Goal: Information Seeking & Learning: Learn about a topic

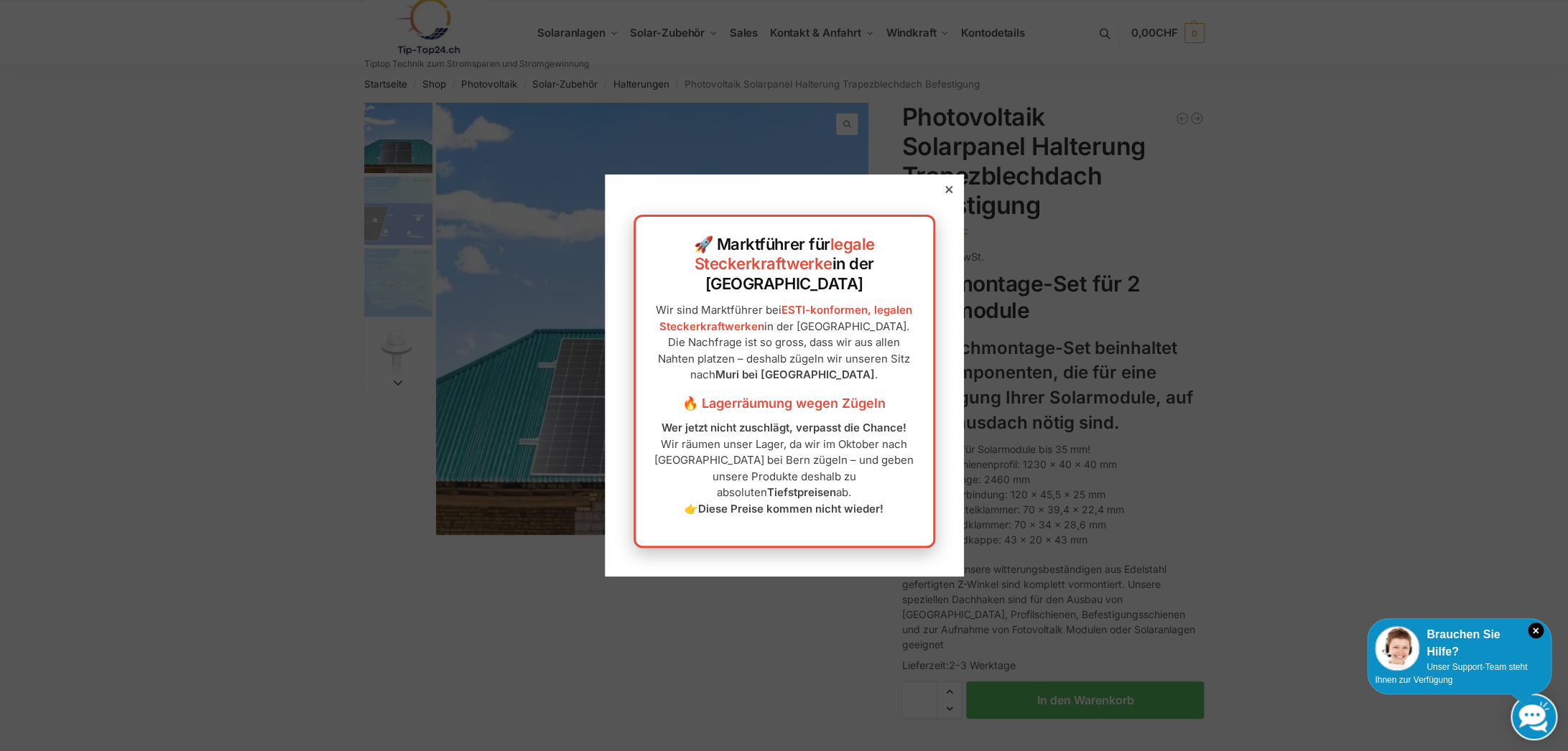
click at [948, 196] on div at bounding box center [949, 190] width 13 height 13
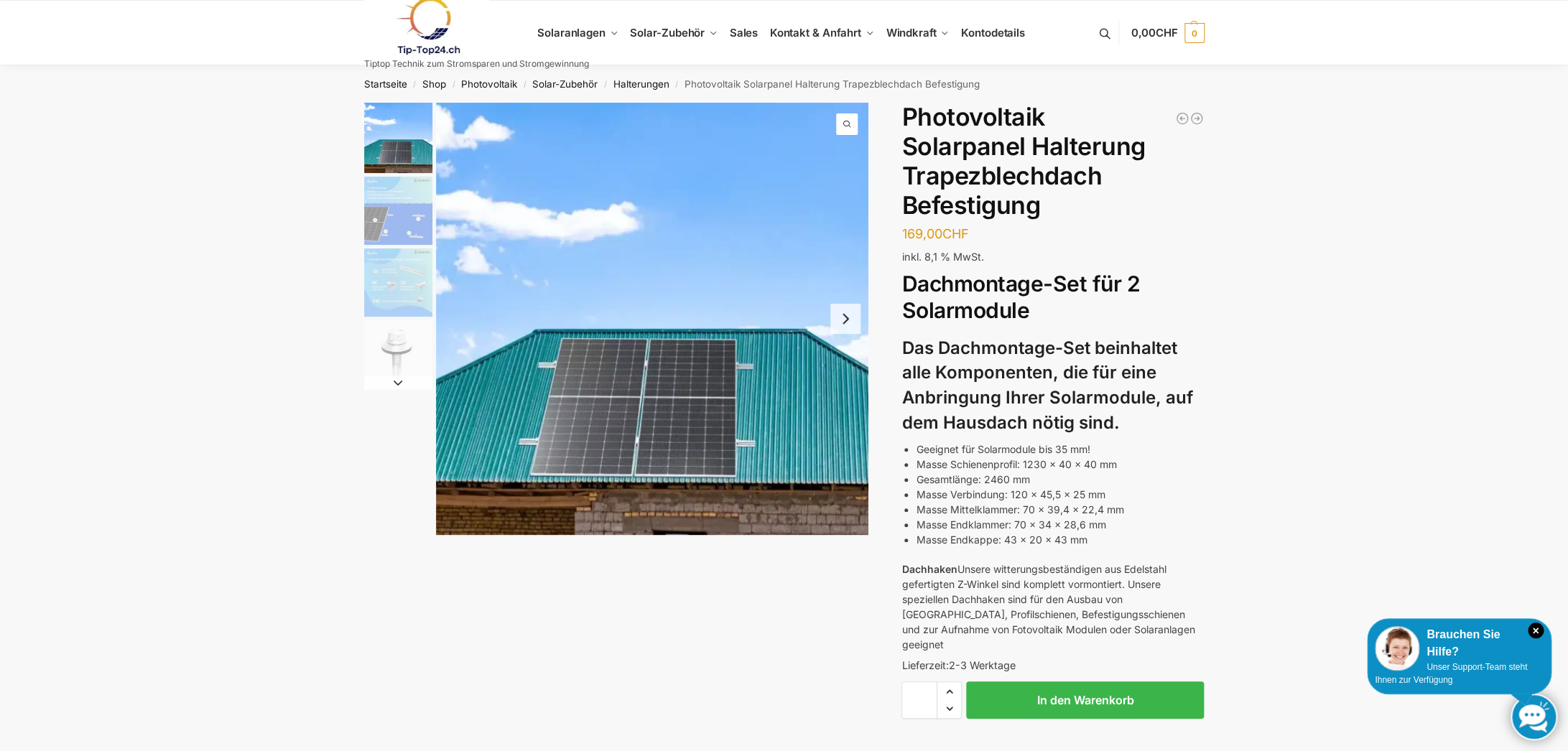
click at [699, 384] on img "1 / 4" at bounding box center [652, 318] width 432 height 432
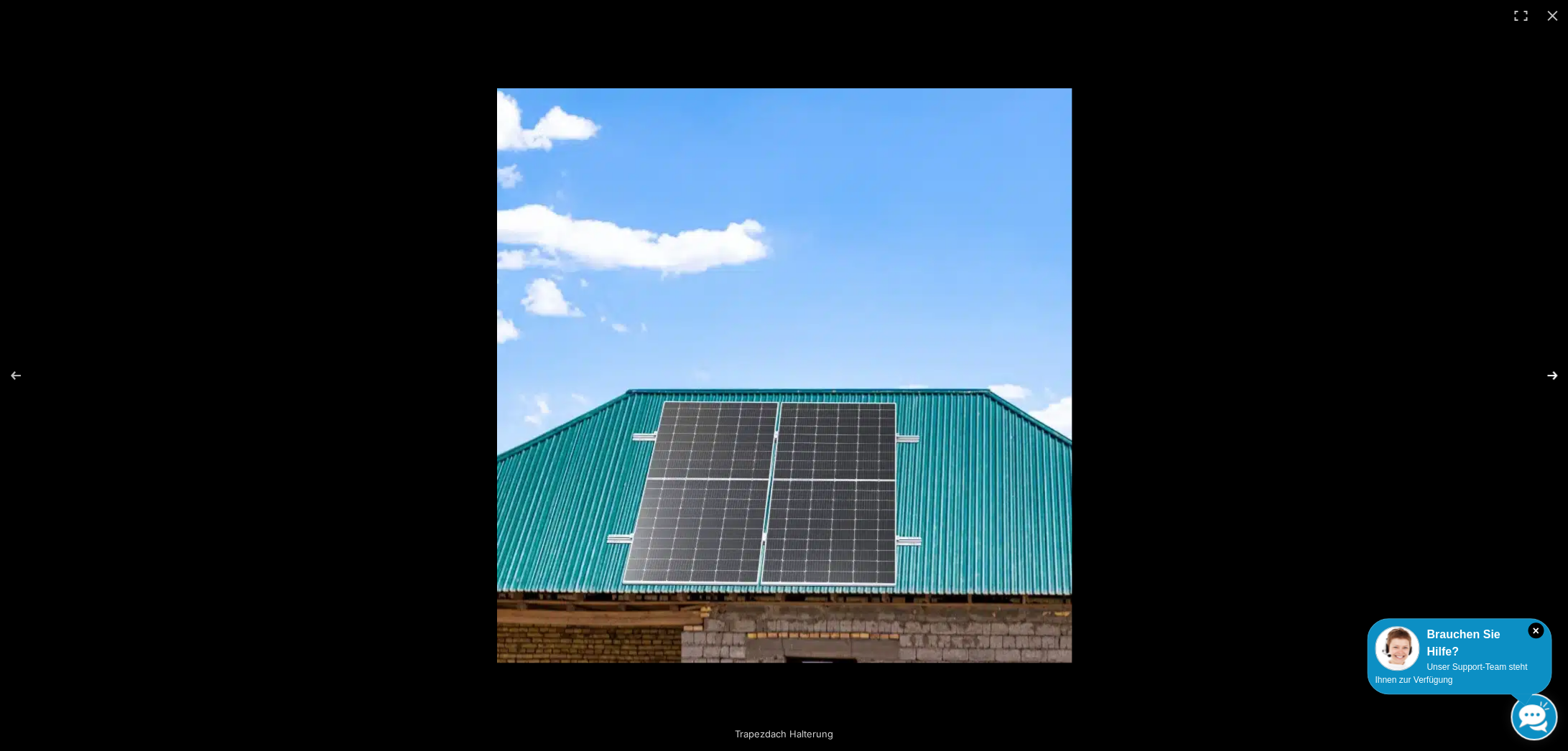
click at [1547, 367] on button "Next (arrow right)" at bounding box center [1543, 376] width 50 height 72
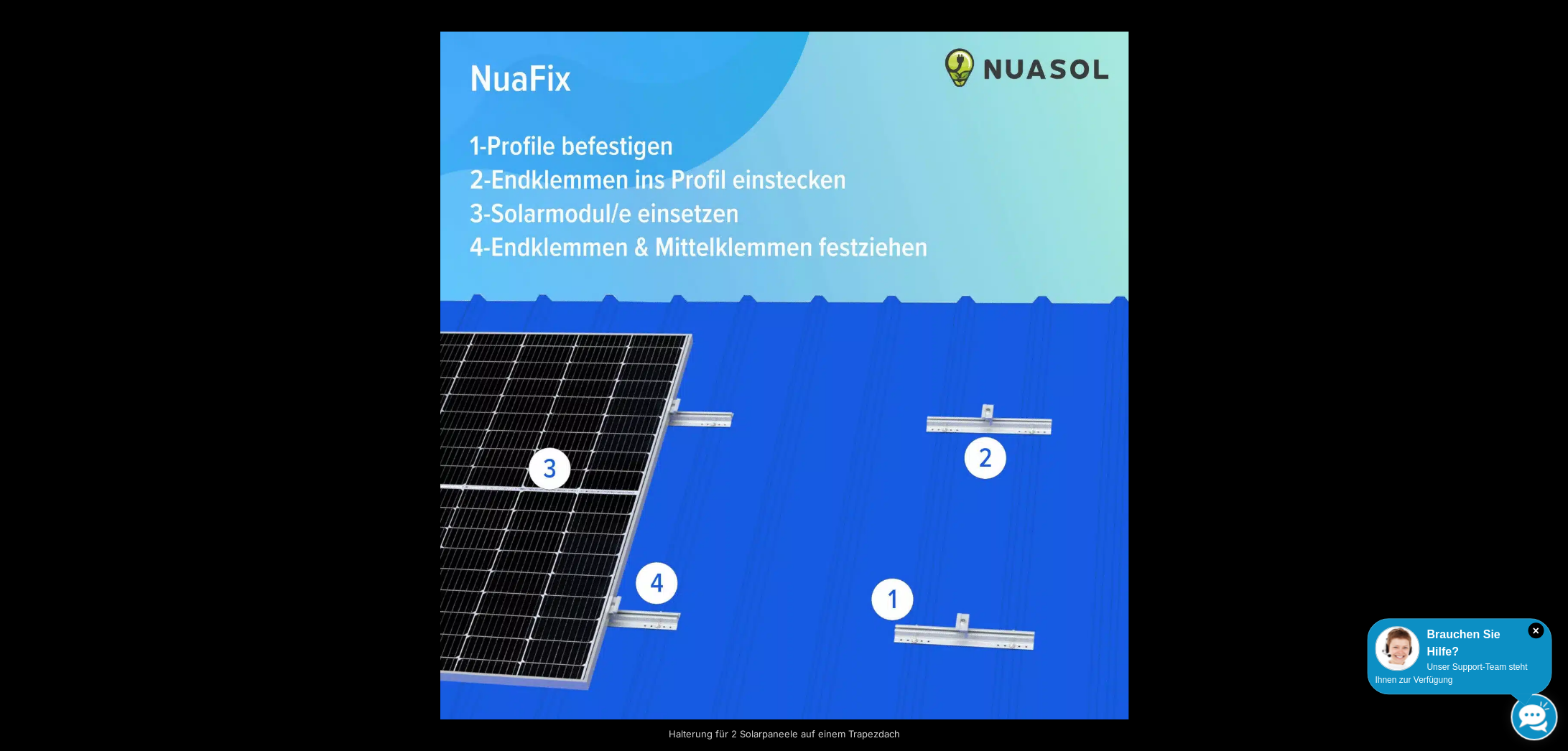
click at [1547, 367] on button "Next (arrow right)" at bounding box center [1543, 376] width 50 height 72
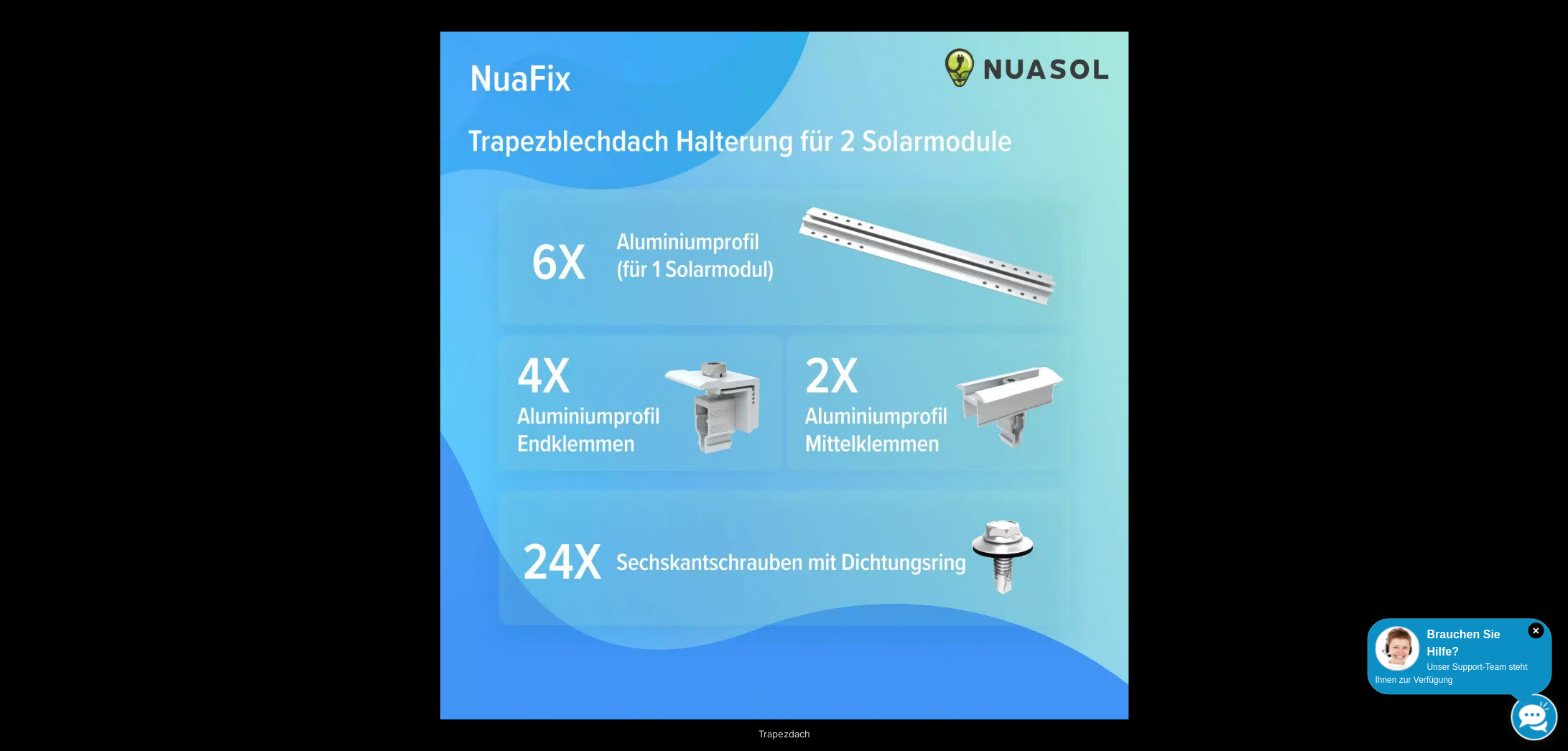
click at [1547, 367] on button "Next (arrow right)" at bounding box center [1543, 376] width 50 height 72
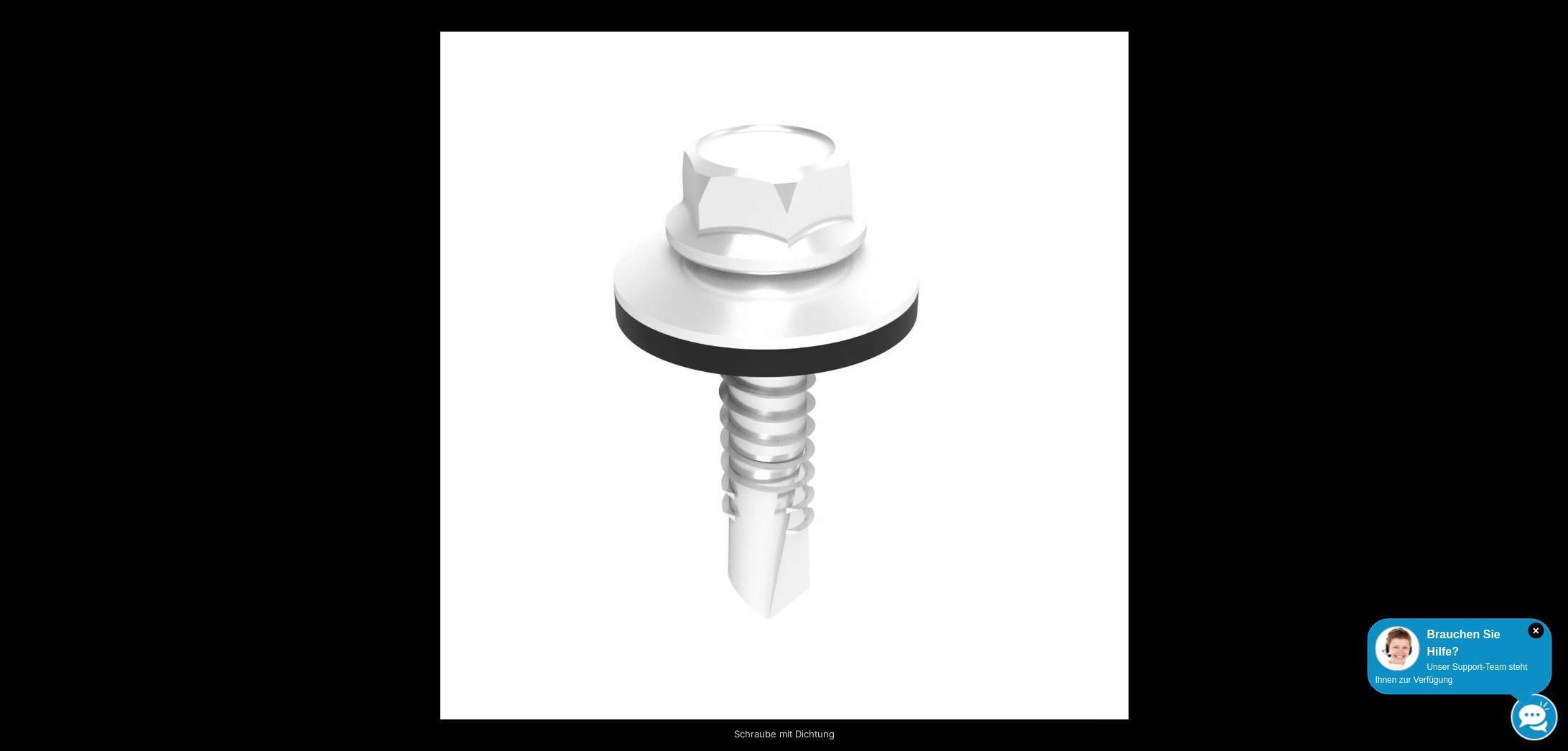
click at [1547, 367] on button "Next (arrow right)" at bounding box center [1543, 376] width 50 height 72
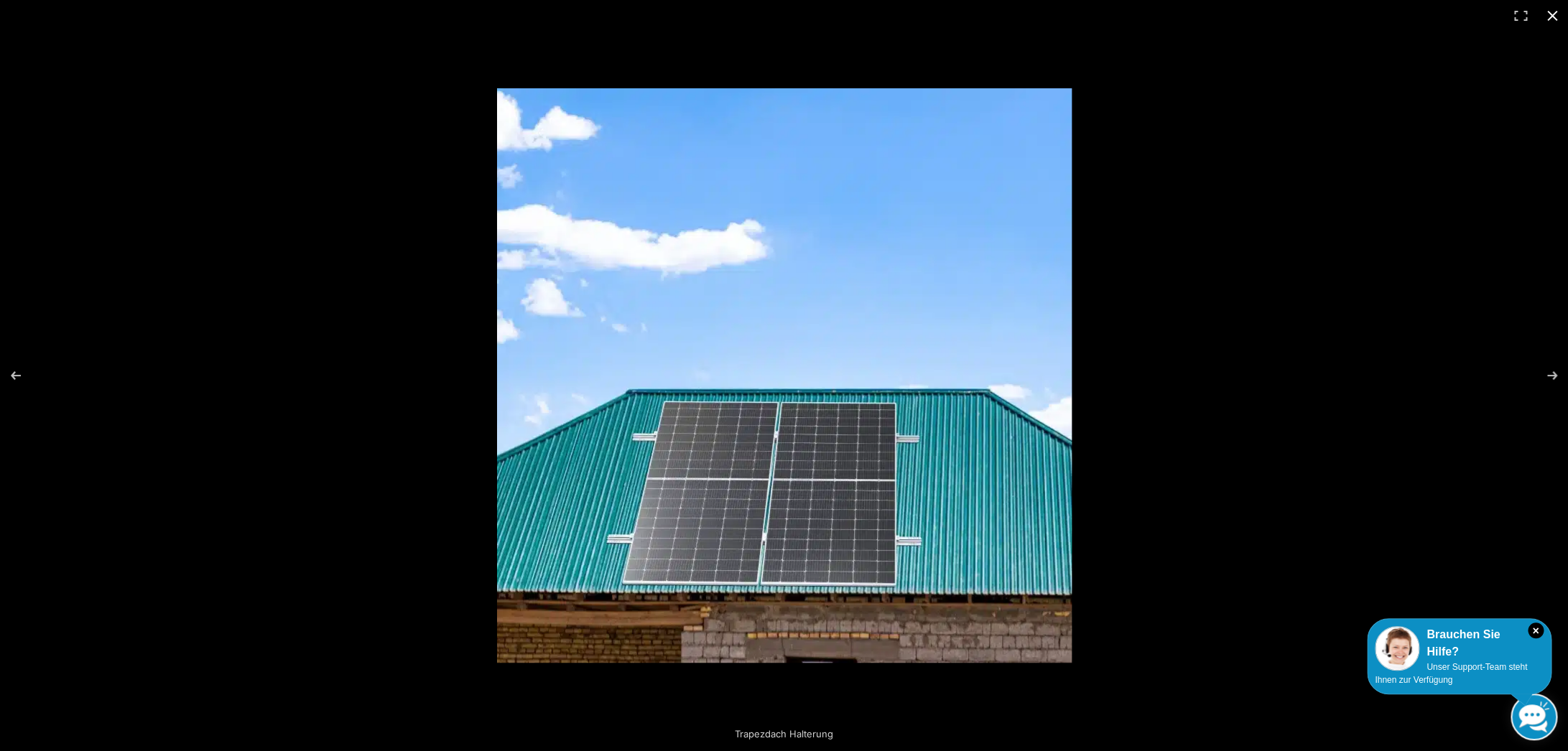
click at [1553, 8] on button "Close (Esc)" at bounding box center [1552, 15] width 32 height 31
